Goal: Information Seeking & Learning: Learn about a topic

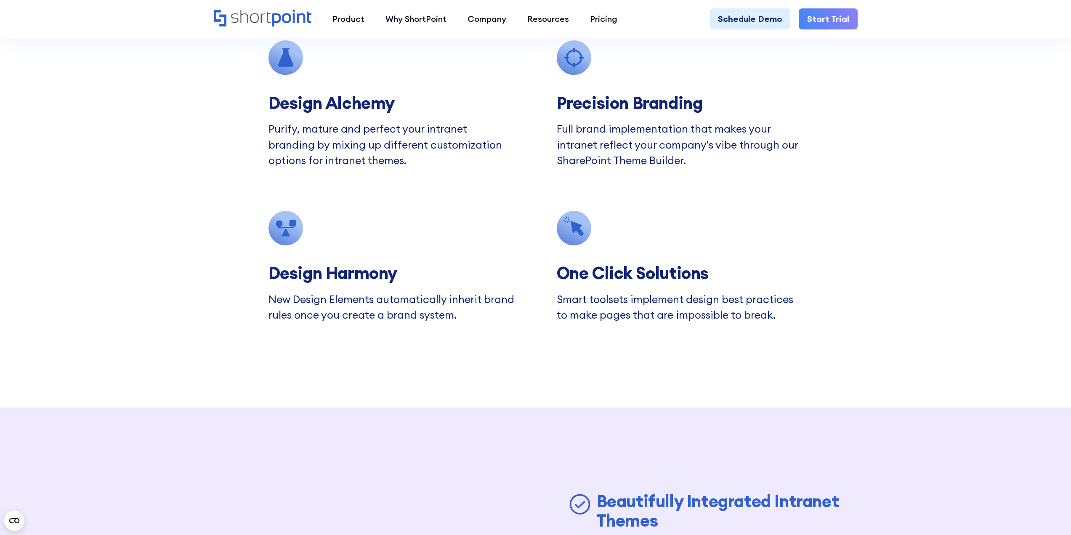
scroll to position [2988, 0]
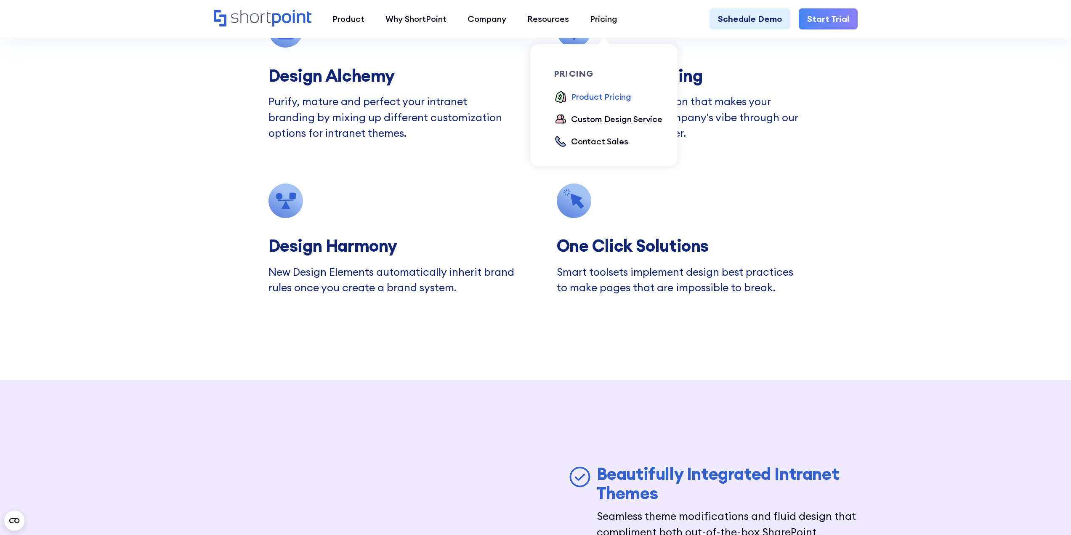
click at [597, 98] on div "Product Pricing" at bounding box center [601, 96] width 60 height 13
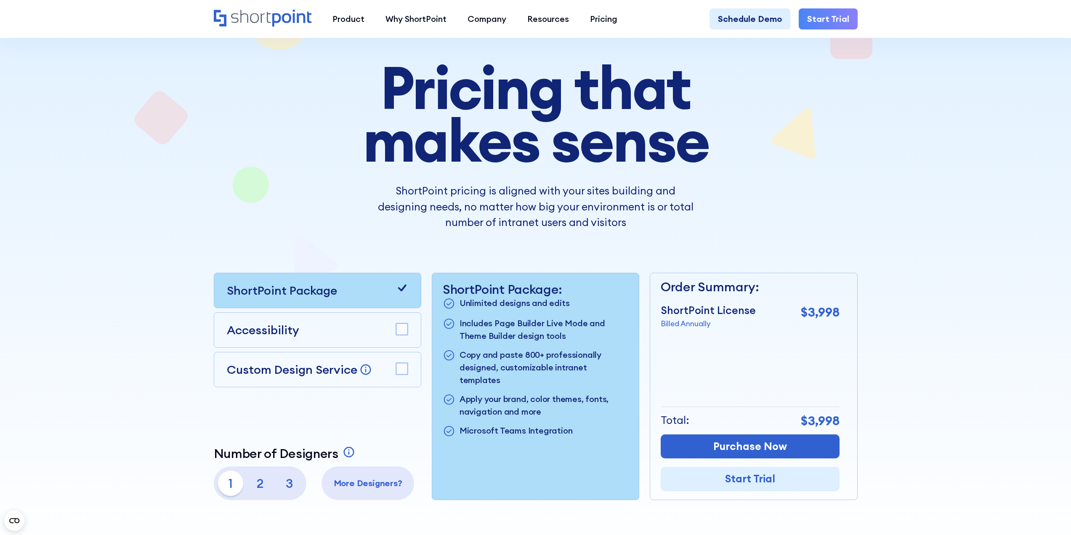
scroll to position [84, 0]
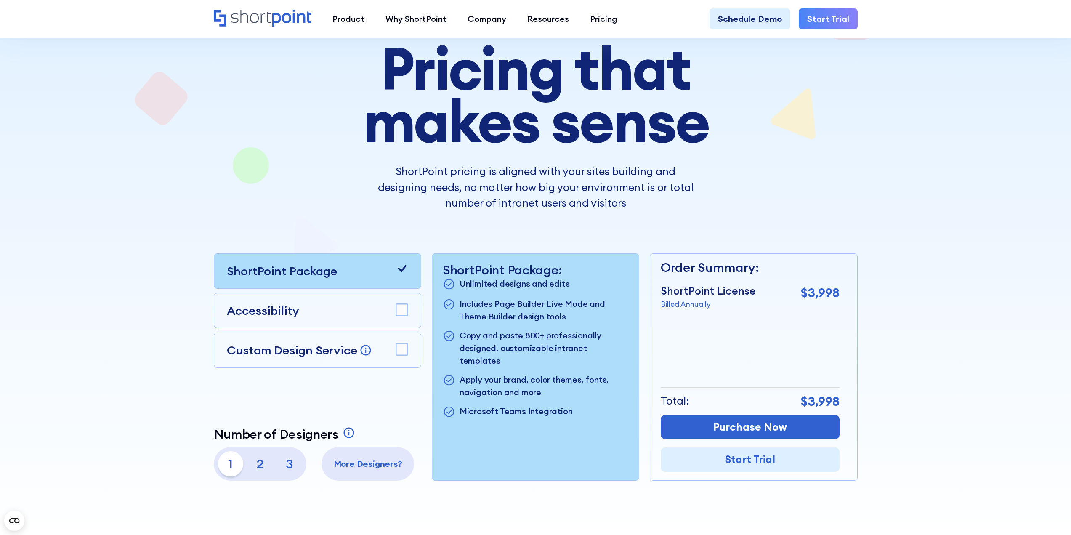
click at [405, 311] on rect at bounding box center [402, 310] width 12 height 12
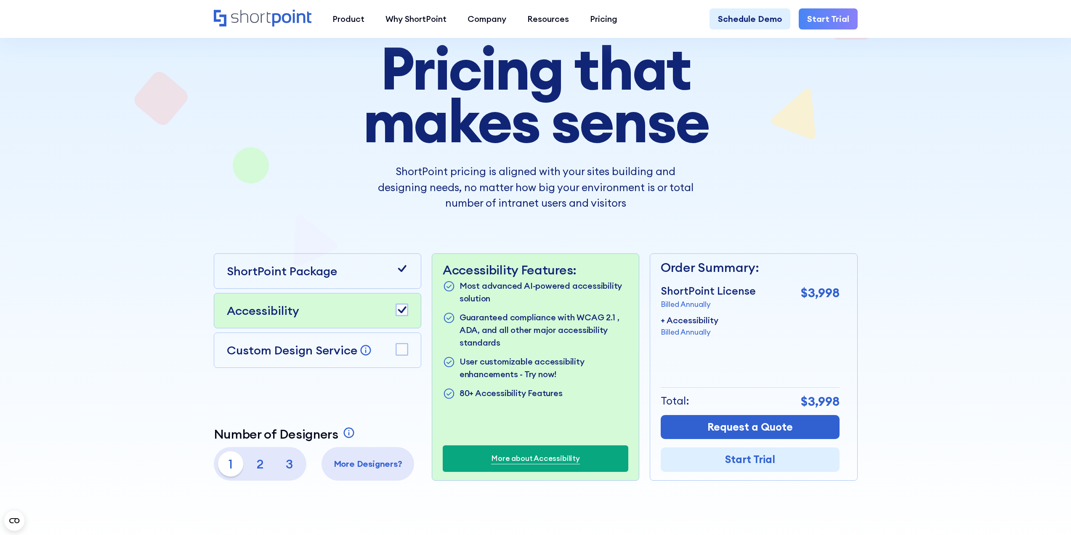
click at [405, 311] on rect at bounding box center [402, 310] width 12 height 12
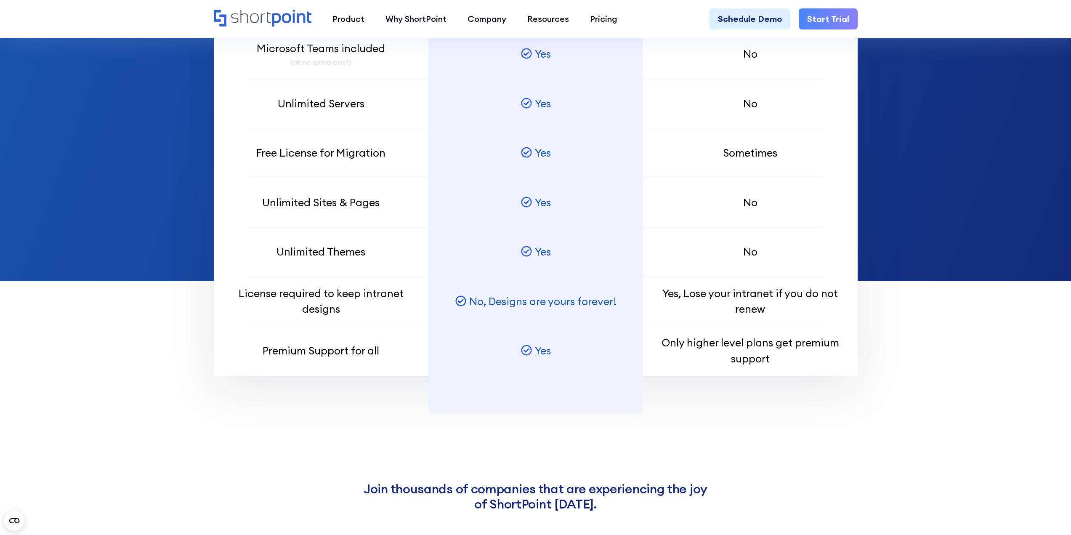
scroll to position [926, 0]
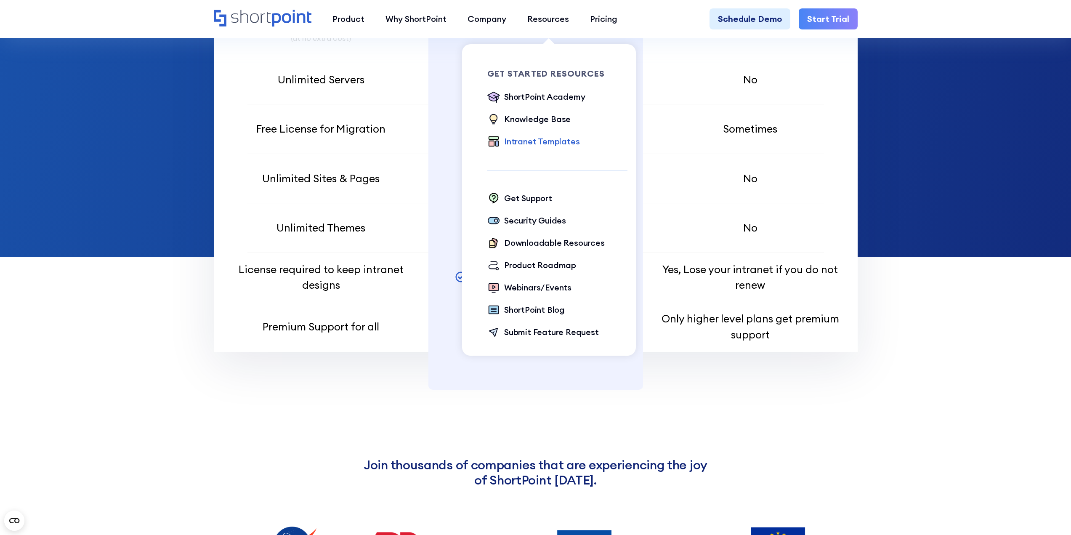
click at [552, 142] on div "Intranet Templates" at bounding box center [541, 141] width 75 height 13
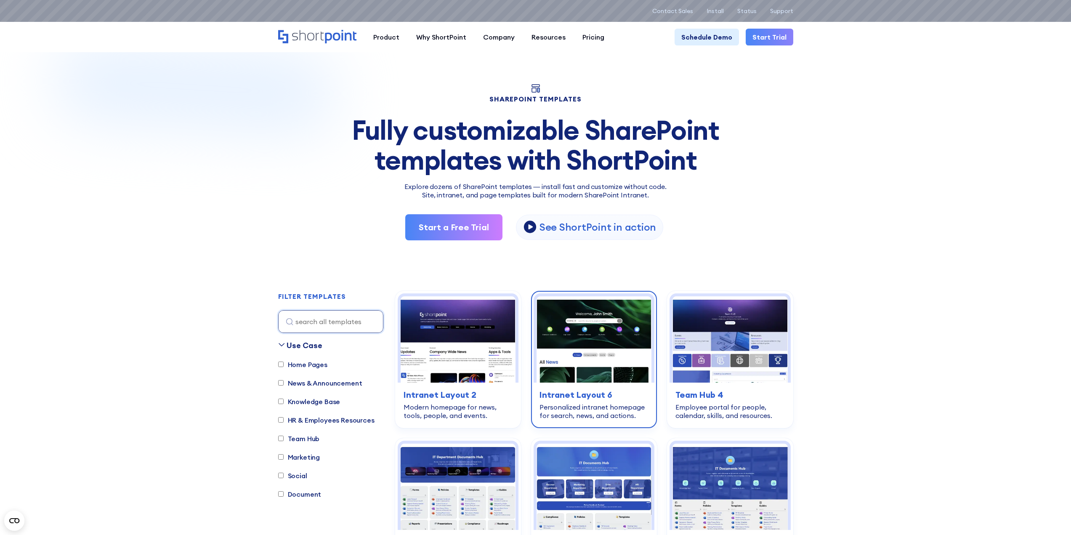
click at [595, 390] on h3 "Intranet Layout 6" at bounding box center [594, 394] width 109 height 13
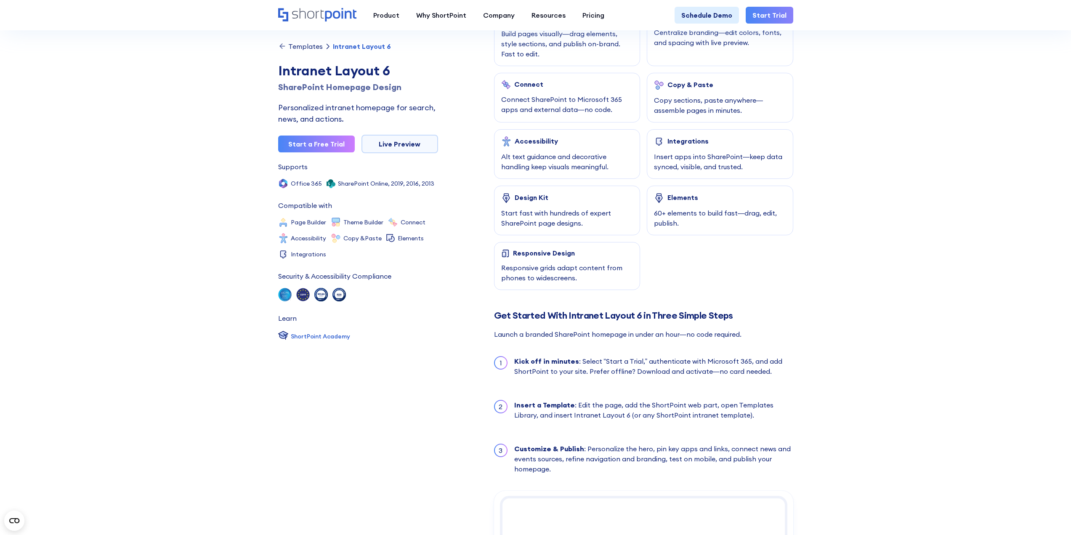
scroll to position [463, 0]
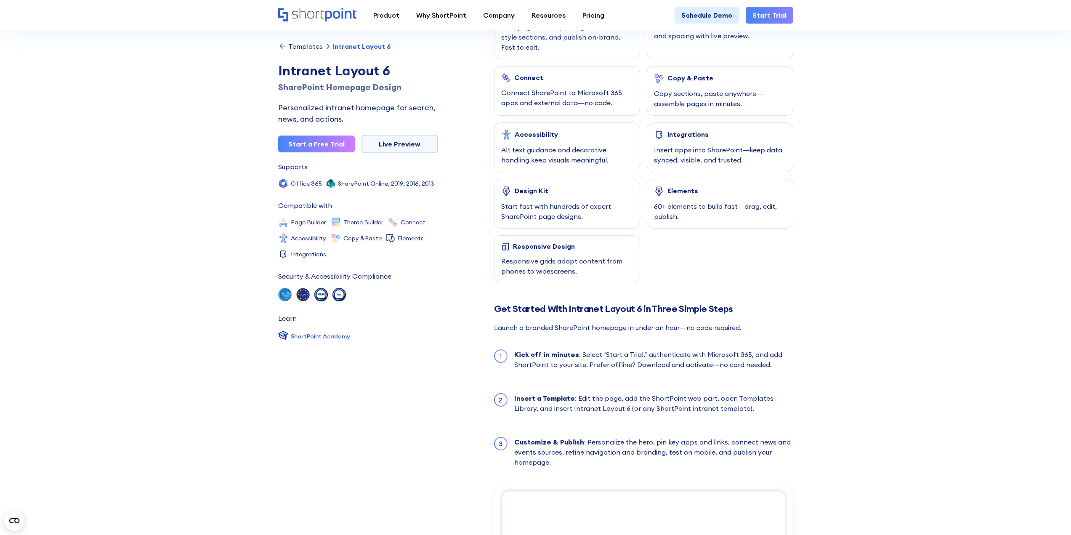
click at [779, 13] on link "Start Trial" at bounding box center [770, 15] width 48 height 17
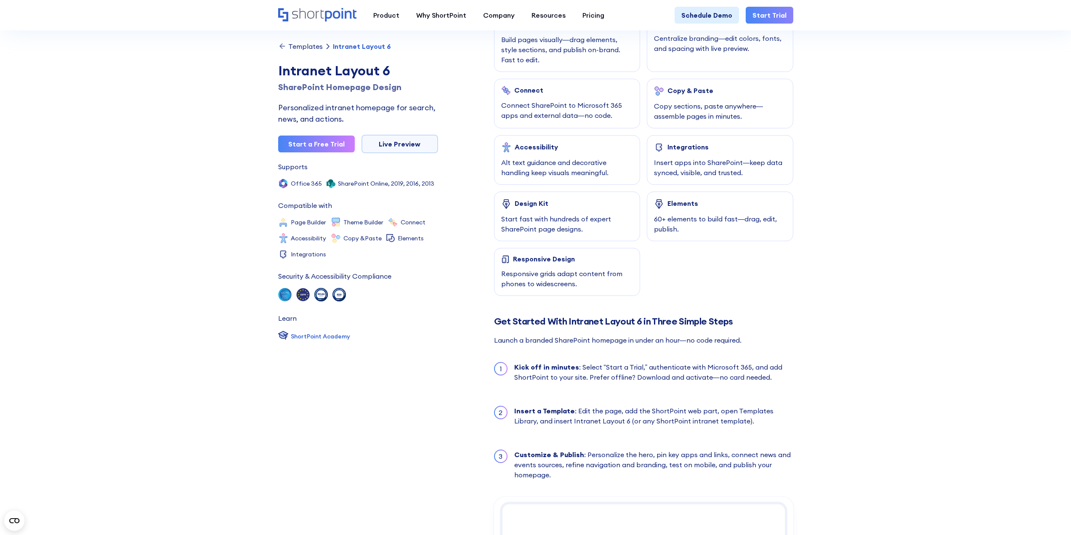
scroll to position [505, 0]
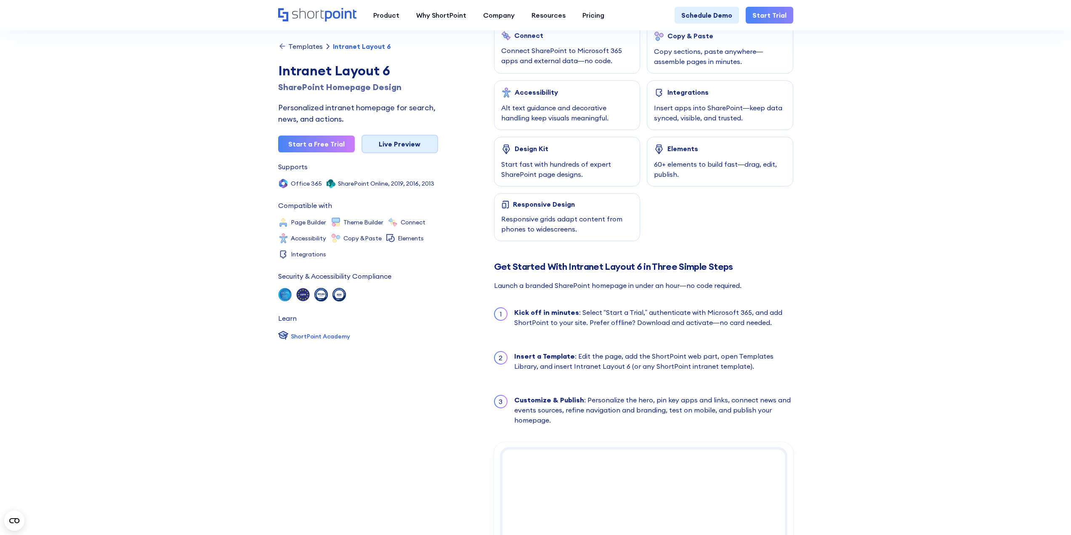
click at [405, 142] on link "Live Preview" at bounding box center [400, 144] width 77 height 19
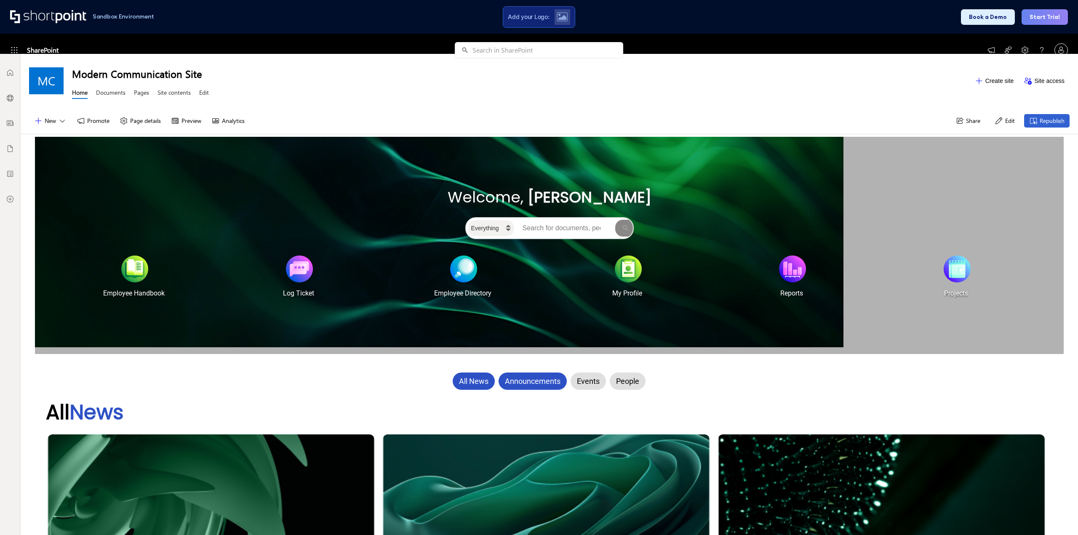
click at [520, 381] on div "Announcements" at bounding box center [532, 381] width 68 height 17
click at [579, 381] on div "Events" at bounding box center [587, 381] width 35 height 17
click at [618, 378] on div "People" at bounding box center [627, 381] width 36 height 17
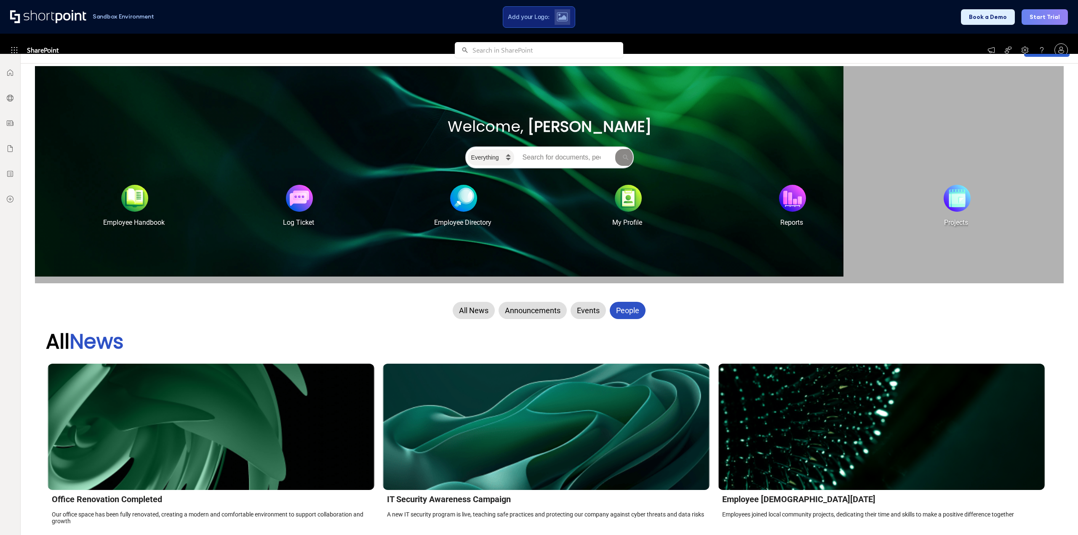
scroll to position [84, 0]
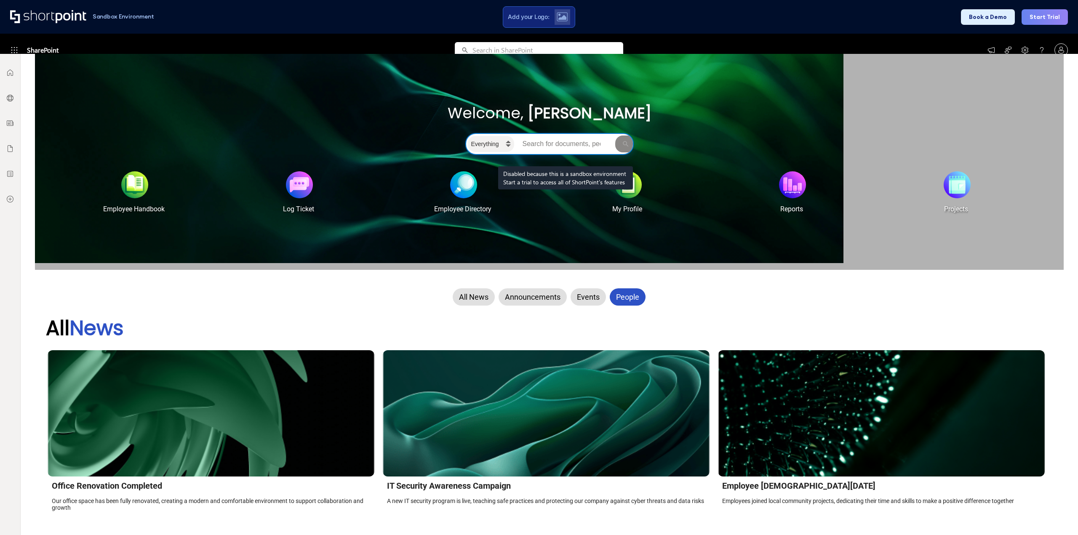
click at [565, 145] on input "Search intranet" at bounding box center [565, 144] width 98 height 17
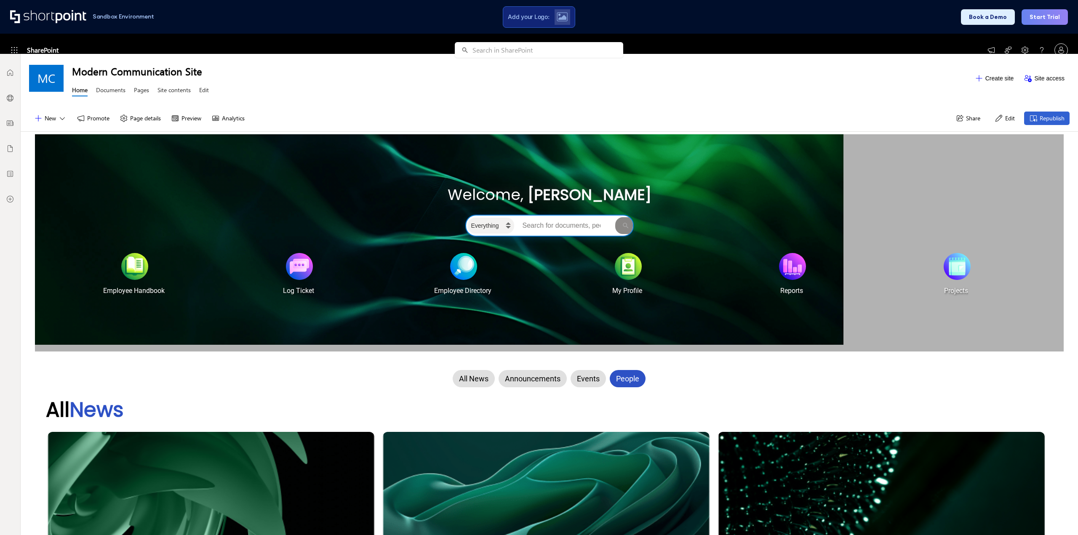
scroll to position [0, 0]
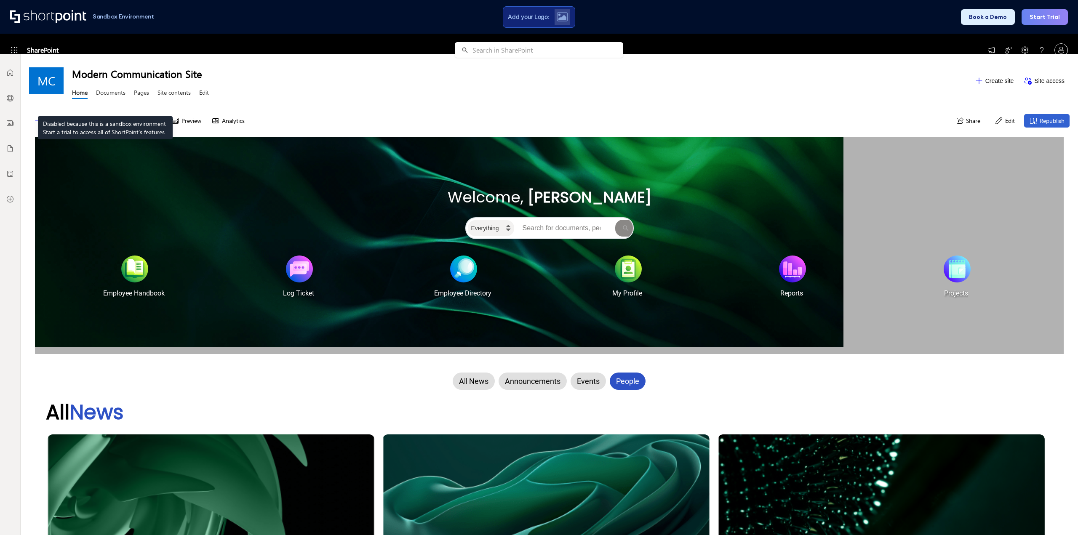
click at [105, 94] on link "Documents" at bounding box center [110, 93] width 29 height 11
click at [133, 270] on div at bounding box center [134, 264] width 27 height 27
click at [287, 264] on div at bounding box center [299, 264] width 27 height 27
click at [461, 269] on div at bounding box center [463, 264] width 27 height 27
click at [477, 383] on div "All News" at bounding box center [473, 381] width 42 height 17
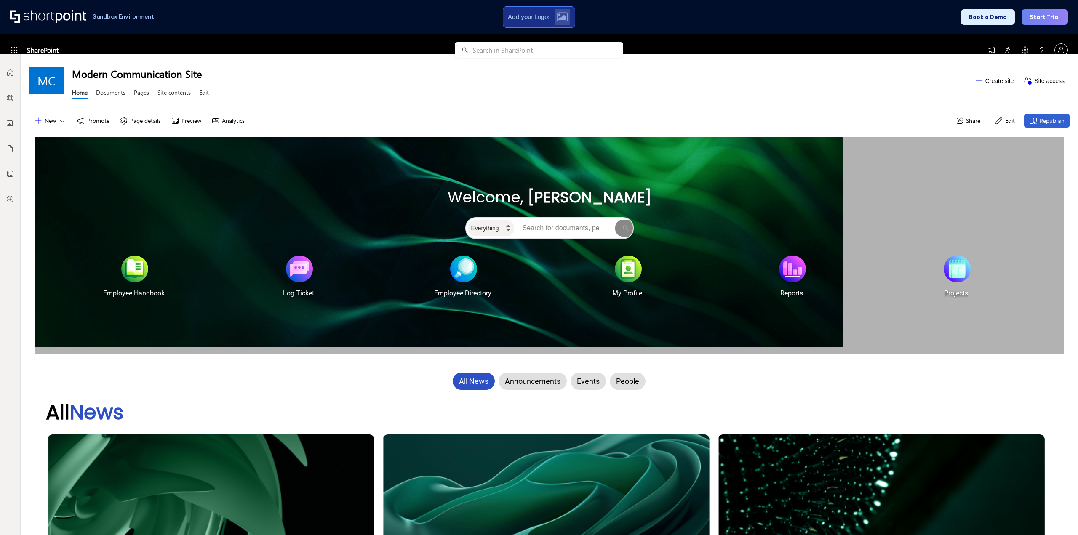
click at [548, 12] on div "Add your Logo:" at bounding box center [539, 16] width 72 height 21
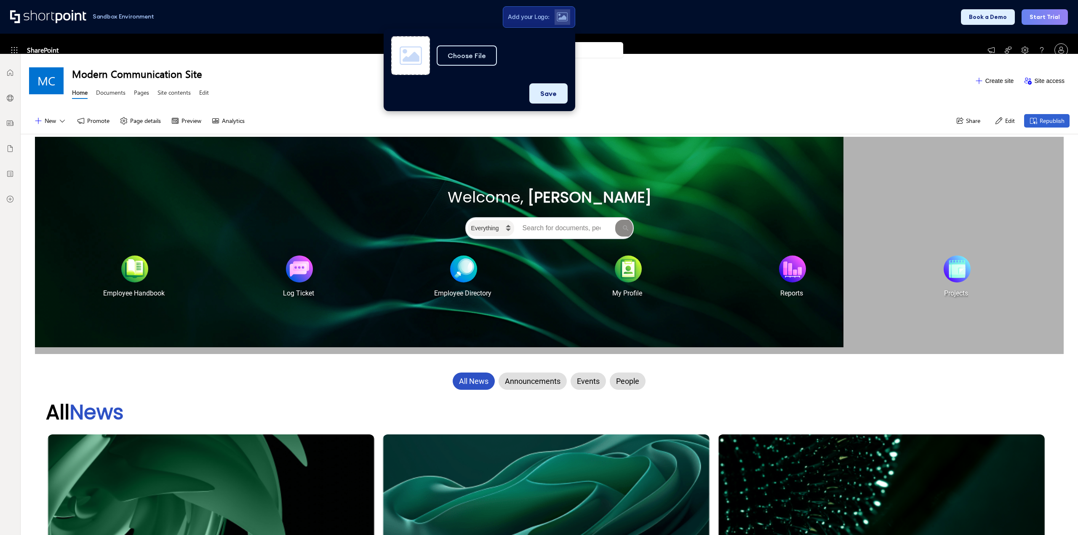
click at [629, 93] on div "Modern Communication Site Home Documents Pages Site contents Edit" at bounding box center [520, 80] width 897 height 41
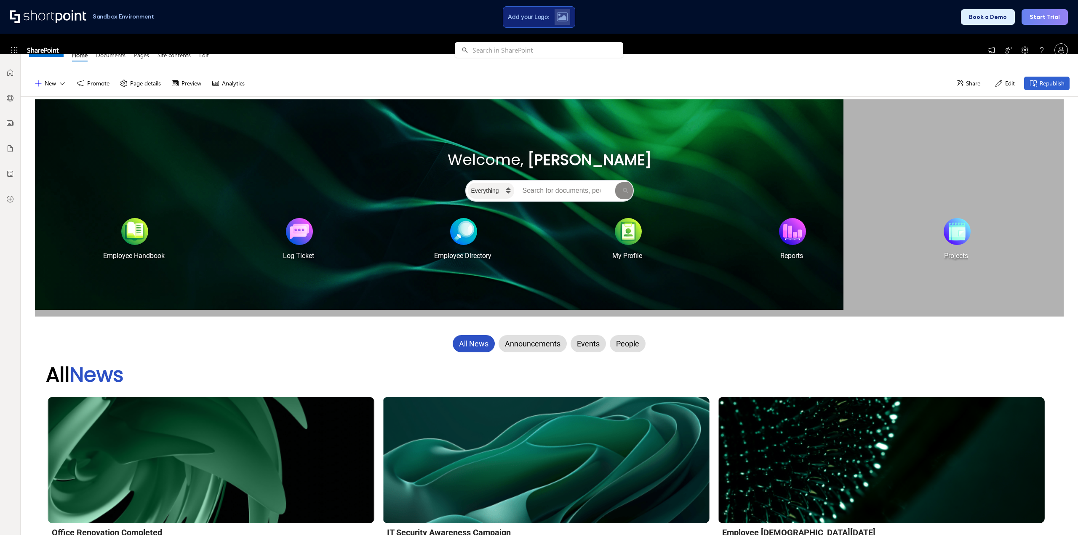
scroll to position [28, 0]
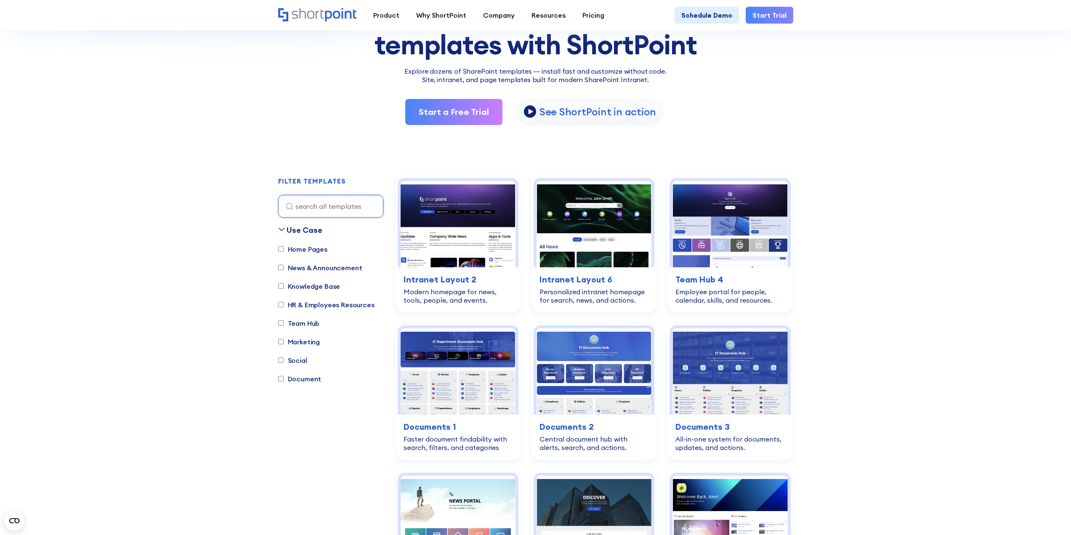
scroll to position [168, 0]
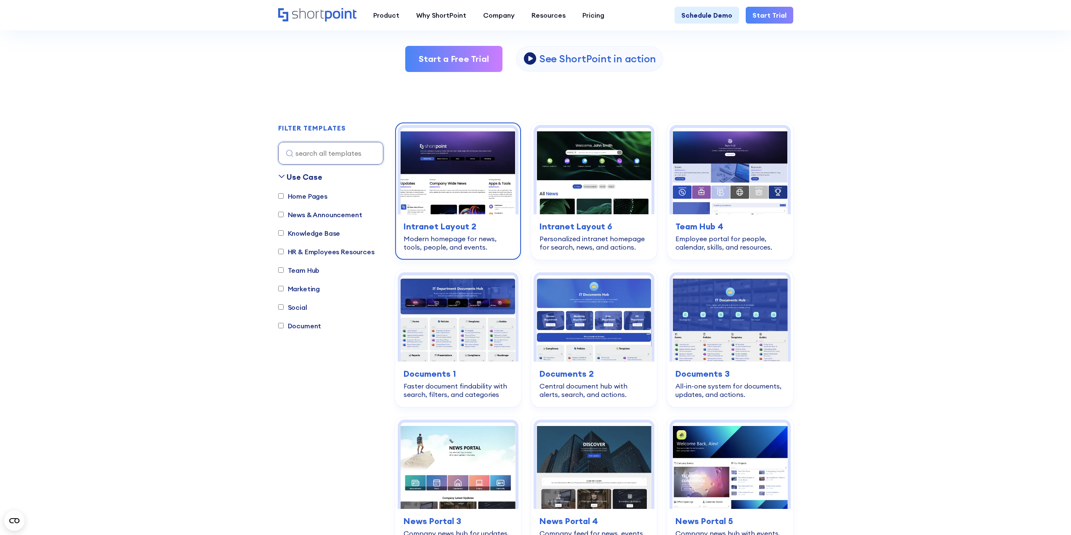
click at [466, 224] on h3 "Intranet Layout 2" at bounding box center [458, 226] width 109 height 13
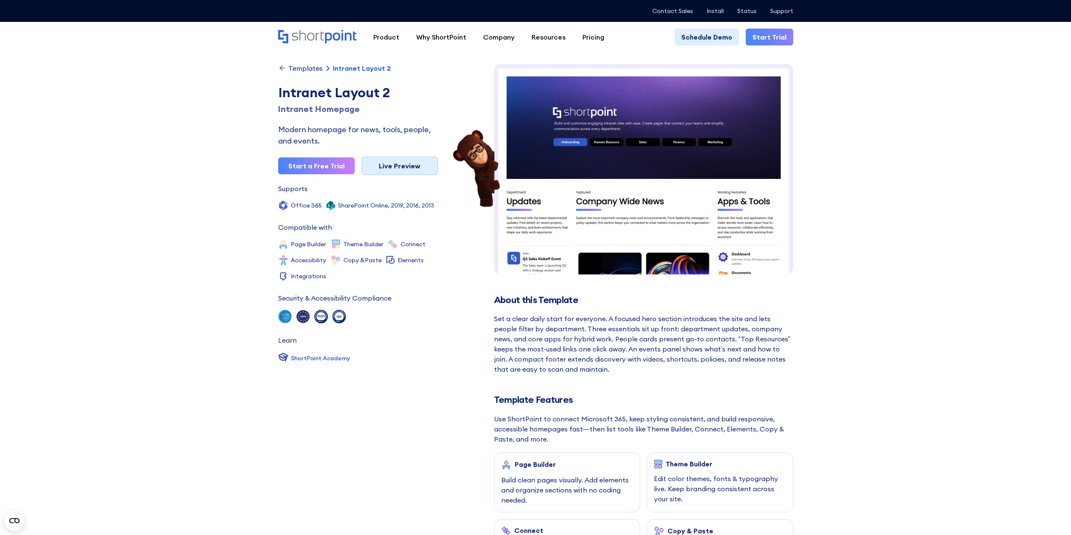
click at [411, 167] on link "Live Preview" at bounding box center [400, 166] width 77 height 19
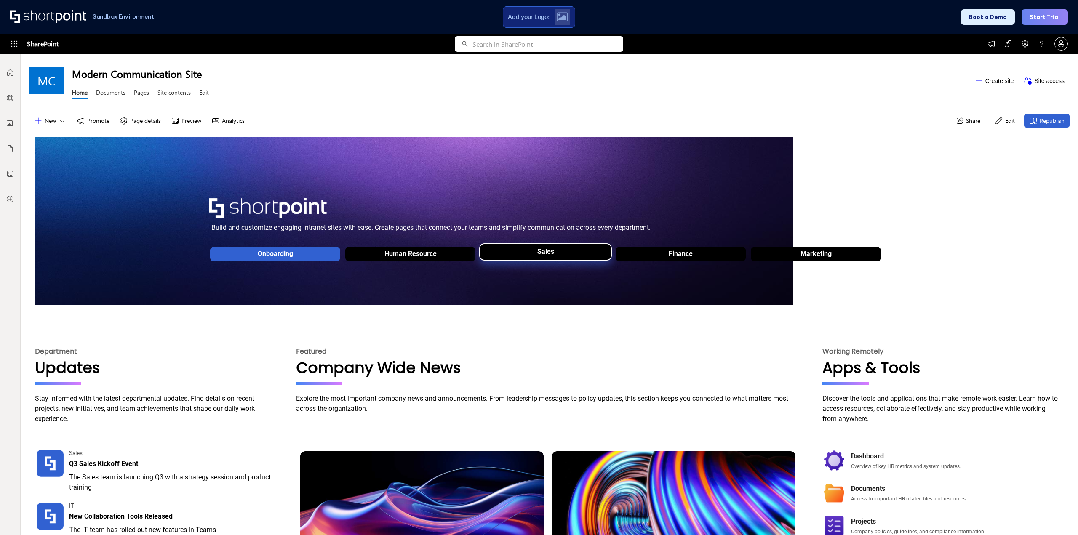
click at [500, 251] on div "Sales" at bounding box center [545, 254] width 131 height 24
click at [452, 251] on div "Human Resource" at bounding box center [410, 254] width 131 height 24
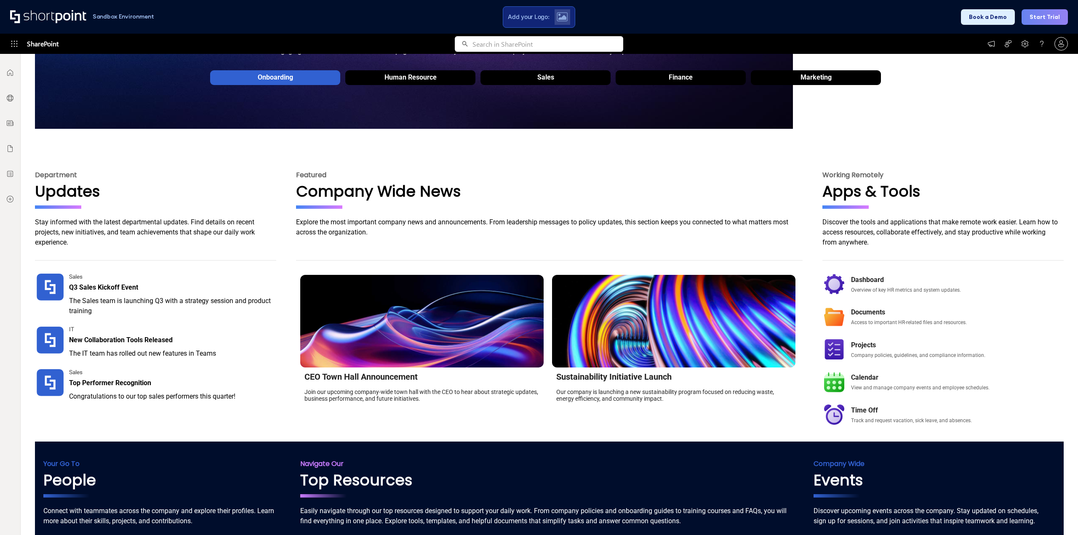
scroll to position [148, 0]
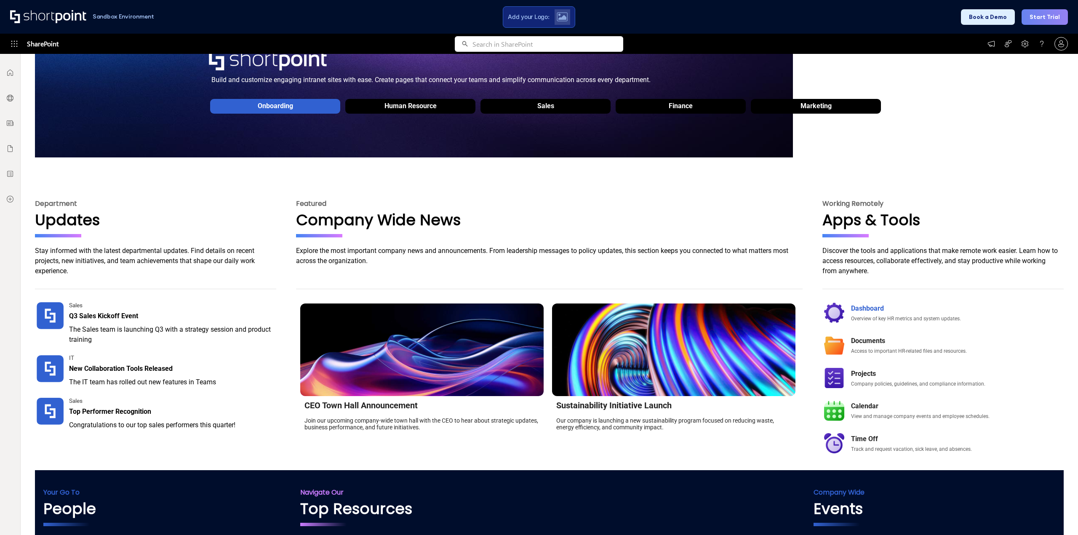
click at [863, 306] on div "Dashboard" at bounding box center [956, 308] width 211 height 10
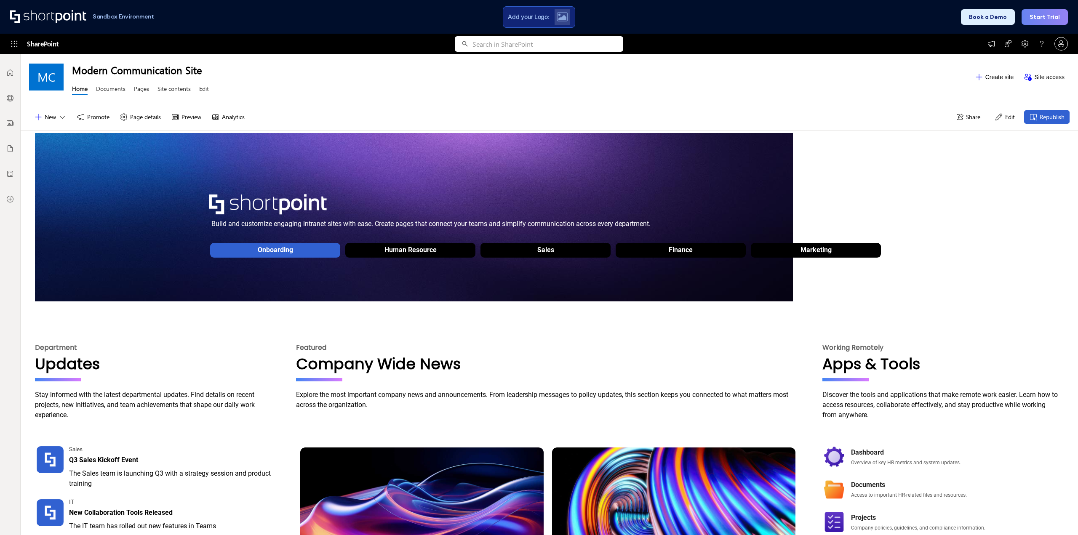
scroll to position [0, 0]
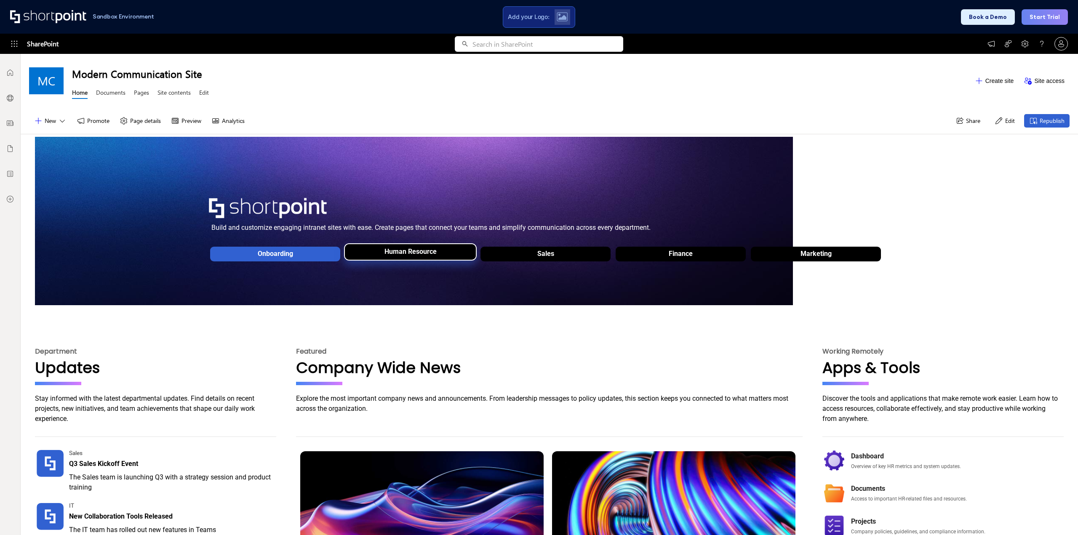
click at [458, 247] on div "Human Resource" at bounding box center [410, 254] width 131 height 24
click at [529, 252] on div "Sales" at bounding box center [545, 254] width 131 height 24
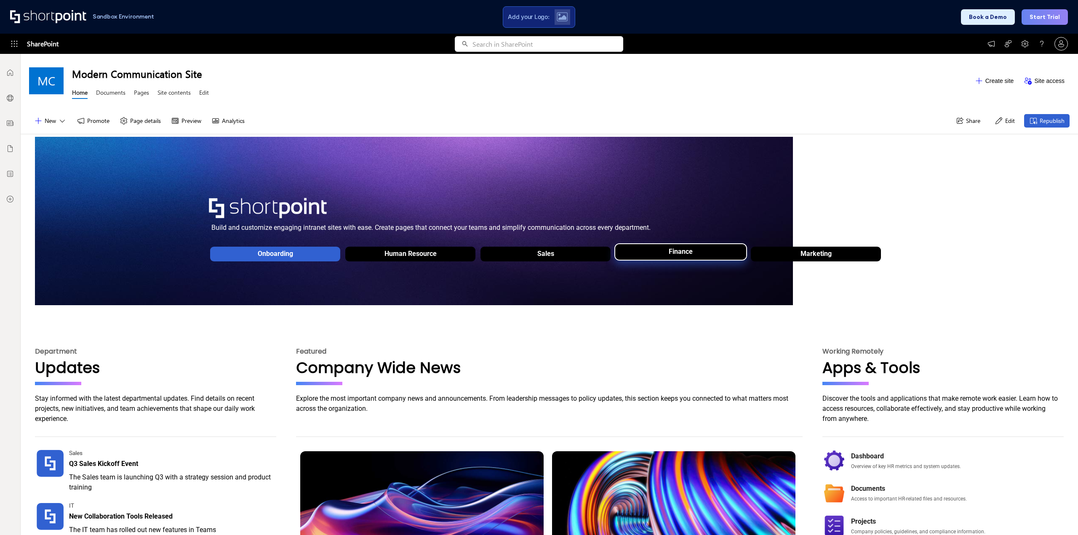
click at [700, 256] on div "Finance" at bounding box center [680, 254] width 131 height 24
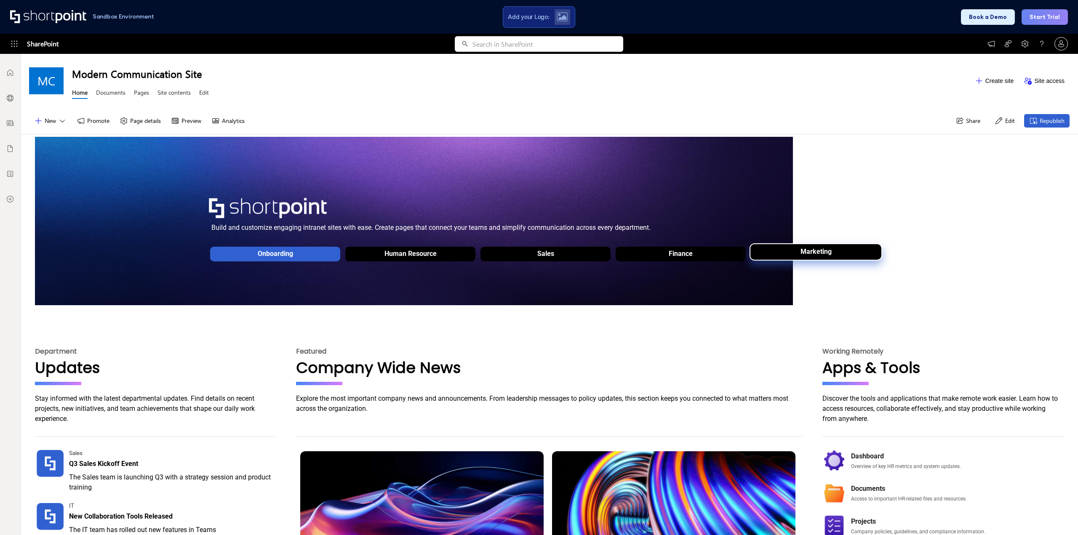
click at [780, 256] on div "Marketing" at bounding box center [815, 254] width 131 height 24
click at [999, 119] on button "Edit" at bounding box center [1004, 120] width 30 height 13
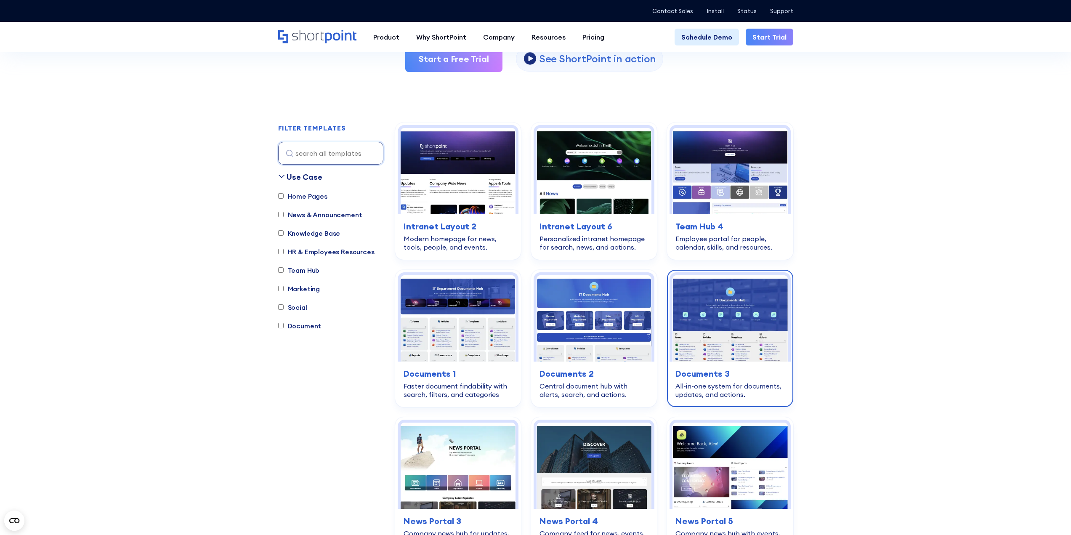
click at [712, 370] on h3 "Documents 3" at bounding box center [730, 373] width 109 height 13
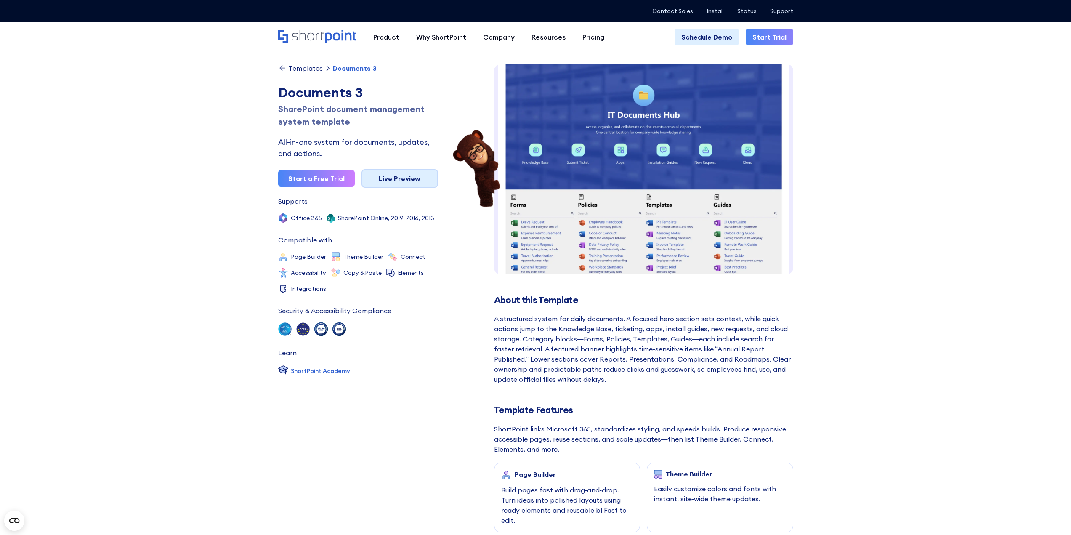
scroll to position [13, 0]
click at [378, 181] on link "Live Preview" at bounding box center [400, 178] width 77 height 19
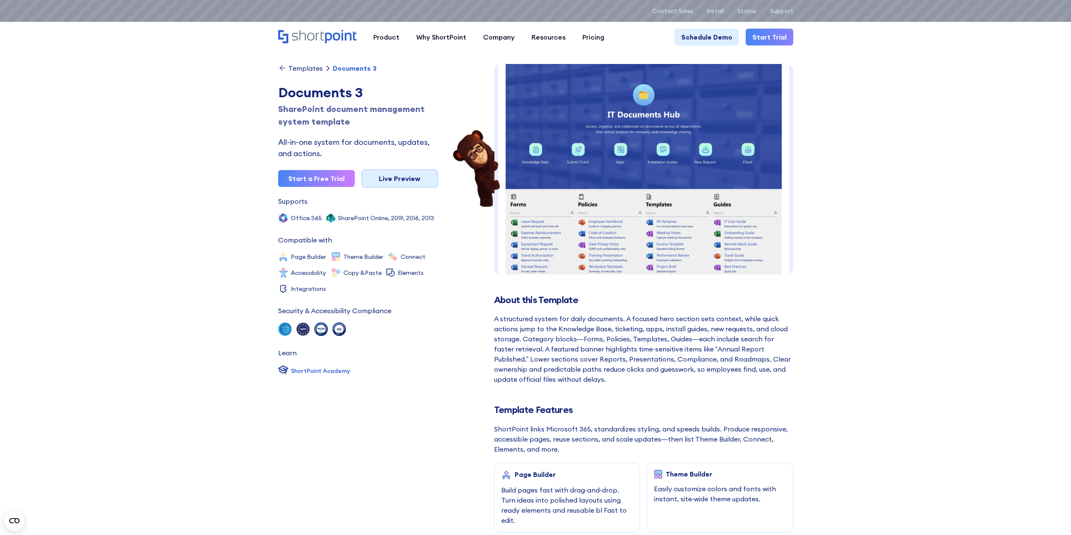
scroll to position [0, 0]
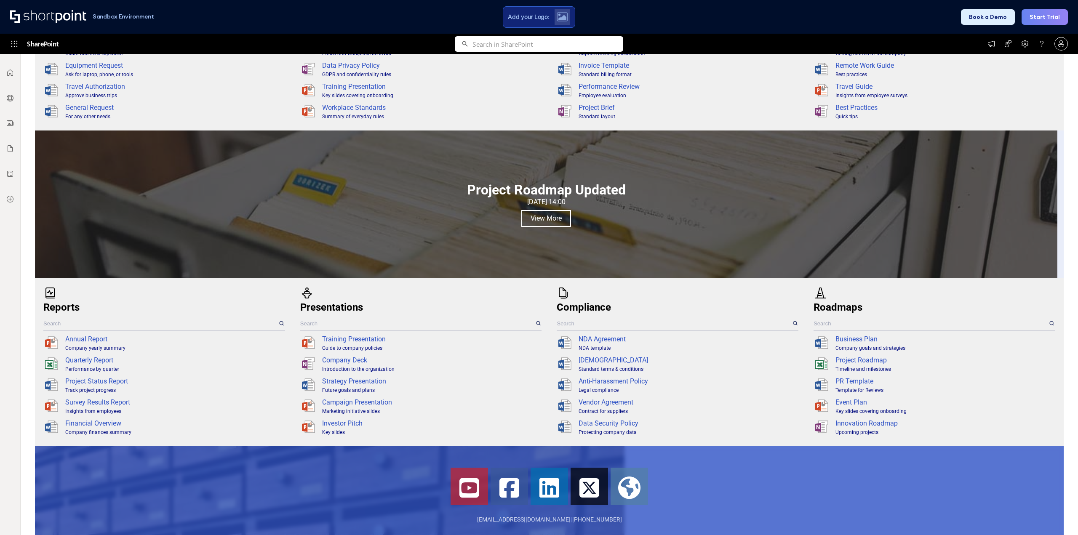
scroll to position [463, 0]
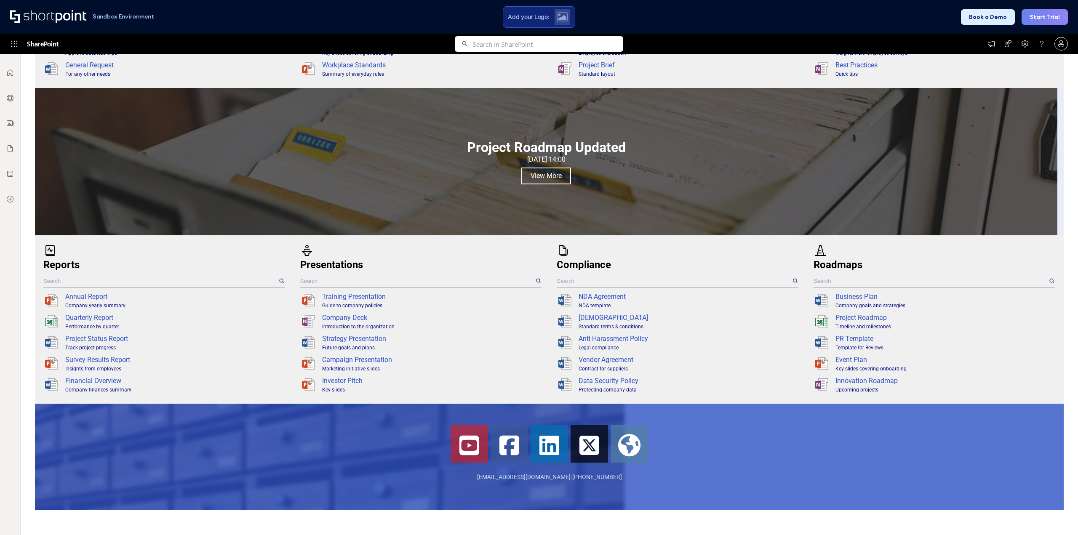
click at [568, 279] on input "text" at bounding box center [673, 280] width 234 height 13
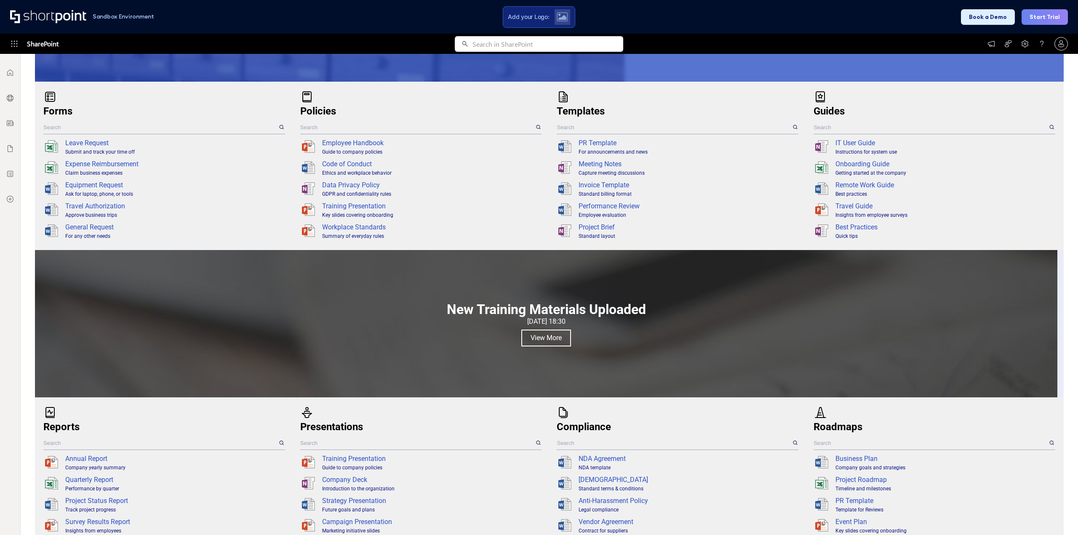
scroll to position [337, 0]
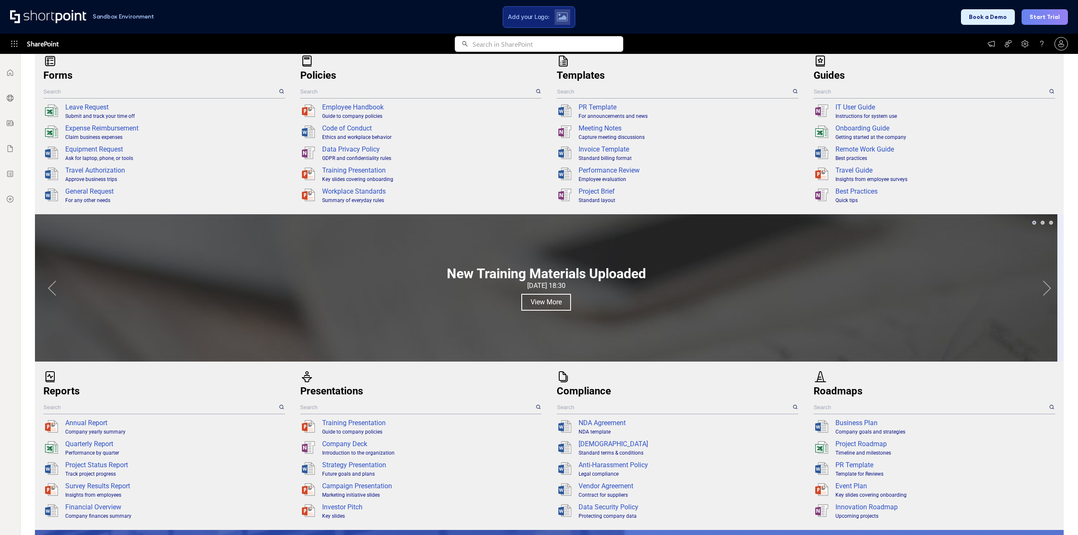
click at [1040, 285] on button "Next" at bounding box center [1046, 287] width 17 height 17
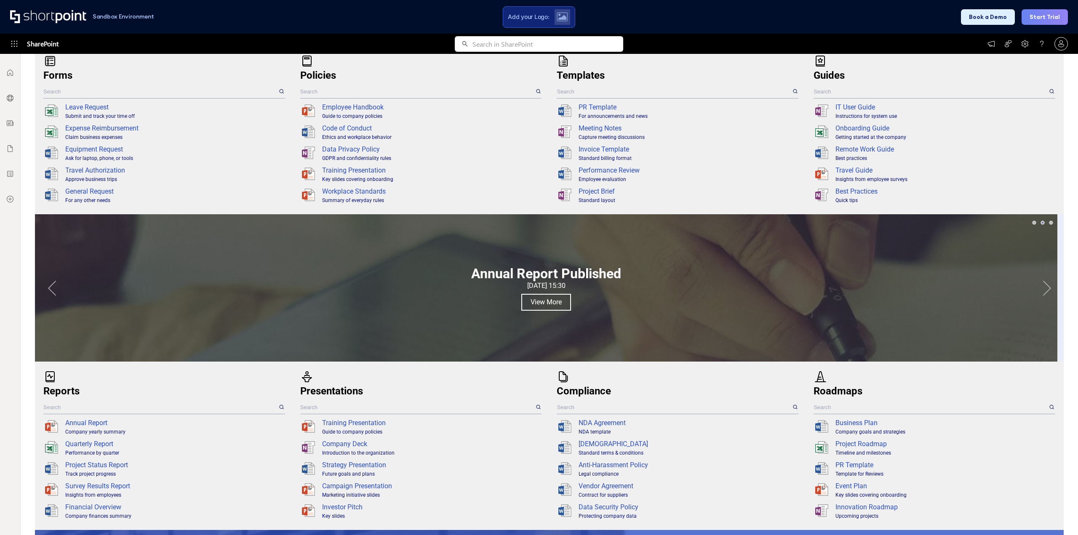
click at [1040, 285] on button "Next" at bounding box center [1046, 287] width 17 height 17
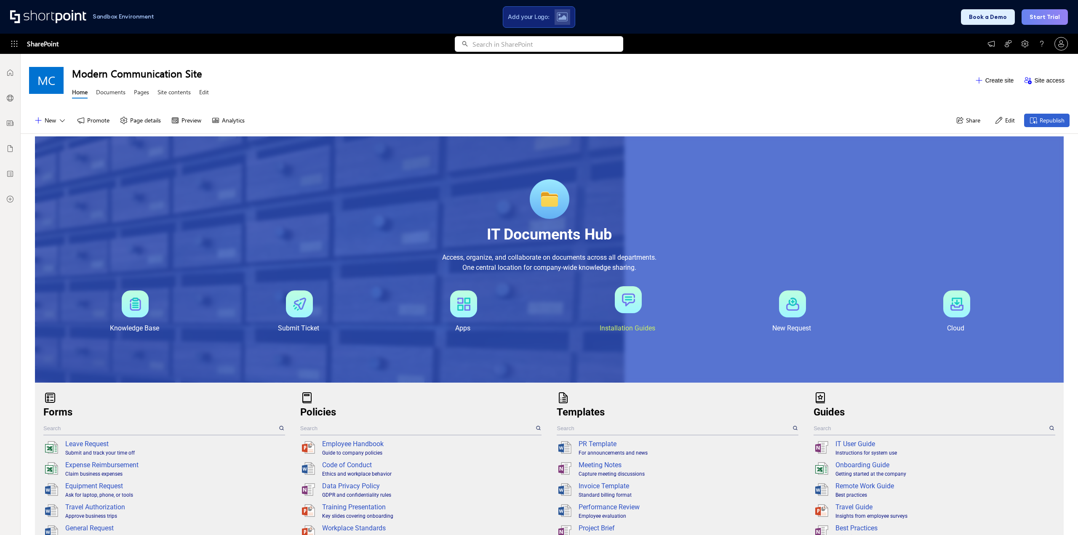
scroll to position [0, 0]
click at [464, 309] on div at bounding box center [463, 300] width 27 height 27
click at [599, 306] on div "Installation Guides" at bounding box center [631, 311] width 164 height 48
click at [744, 314] on div "New Request" at bounding box center [795, 311] width 164 height 48
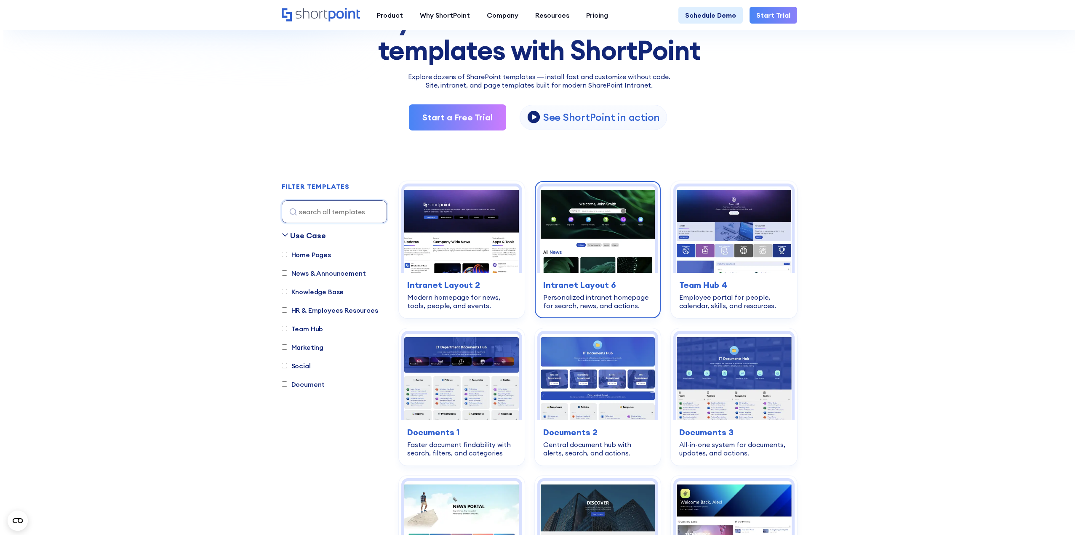
scroll to position [126, 0]
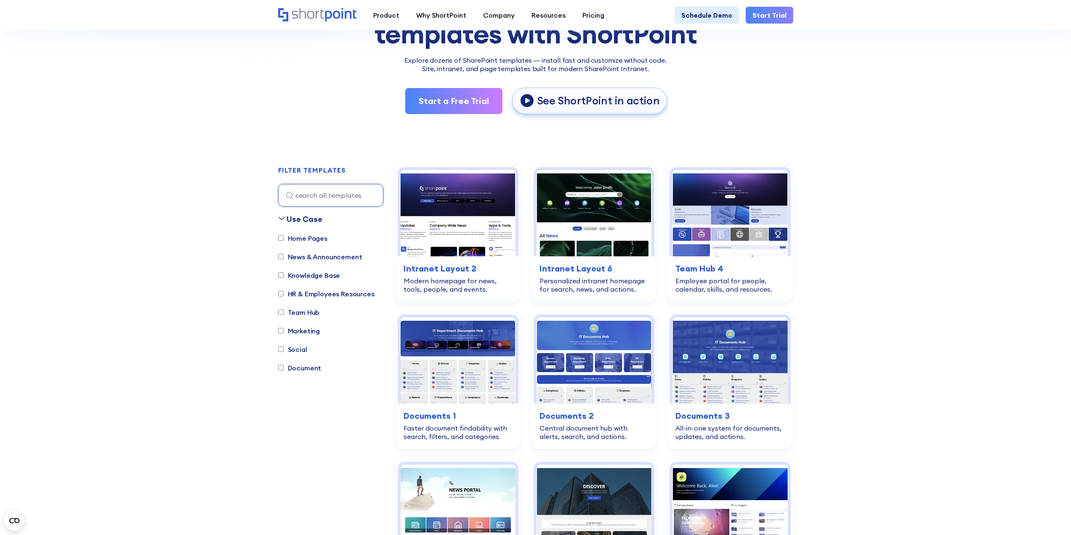
click at [580, 111] on link "See ShortPoint in action" at bounding box center [589, 101] width 155 height 27
